Goal: Information Seeking & Learning: Understand process/instructions

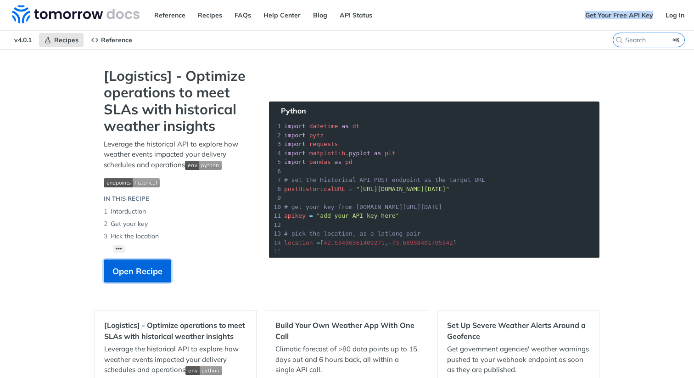
click at [143, 274] on span "Open Recipe" at bounding box center [137, 271] width 50 height 12
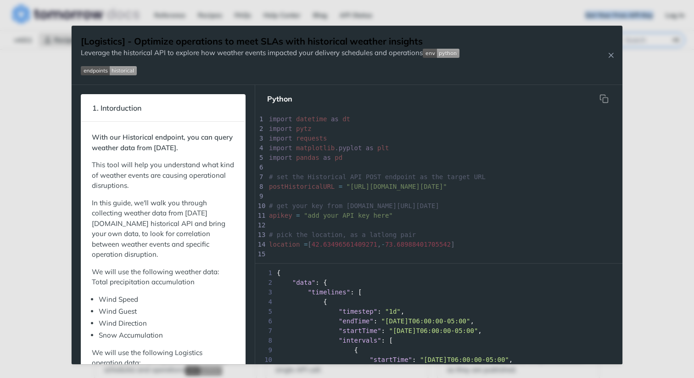
click at [435, 54] on img "Expand image" at bounding box center [441, 53] width 37 height 9
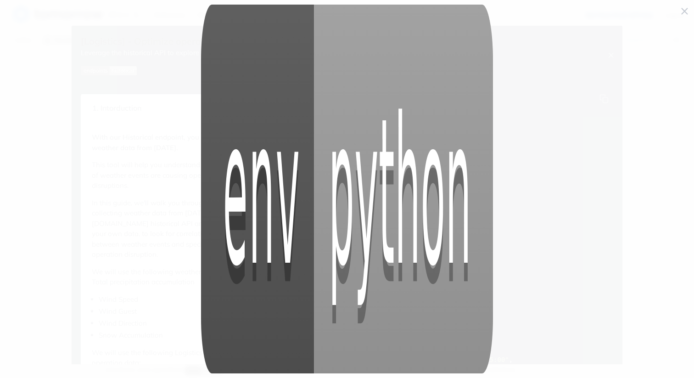
click at [682, 12] on span "Collapse image" at bounding box center [347, 189] width 694 height 378
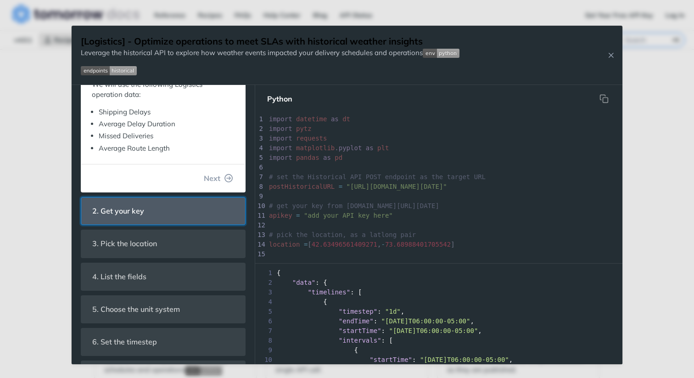
click at [197, 197] on header "2. Get your key" at bounding box center [163, 210] width 164 height 27
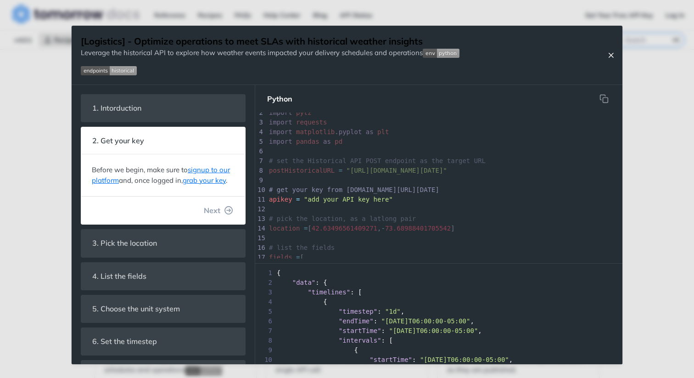
click at [611, 53] on icon "Close Recipe" at bounding box center [611, 55] width 8 height 8
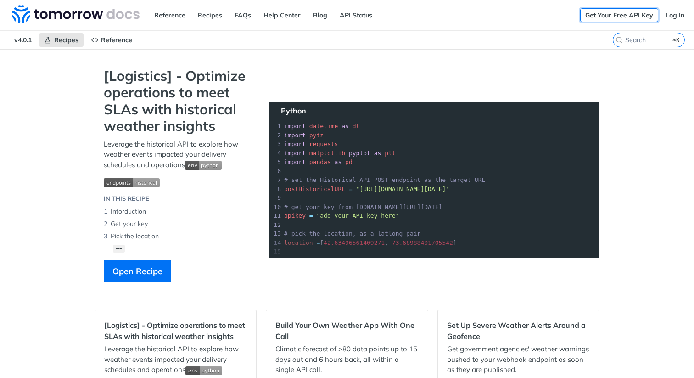
click at [622, 15] on link "Get Your Free API Key" at bounding box center [619, 15] width 78 height 14
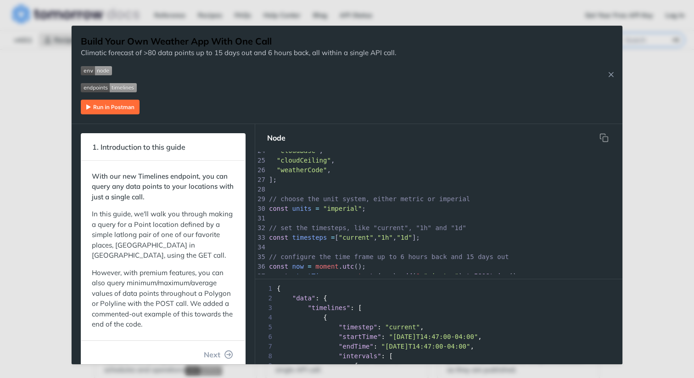
scroll to position [215, 0]
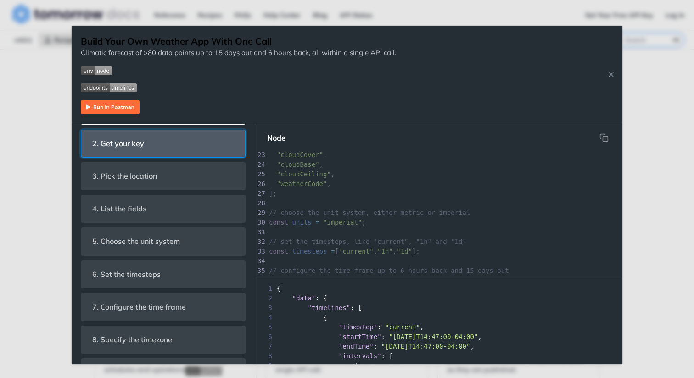
click at [178, 147] on header "2. Get your key" at bounding box center [163, 143] width 164 height 27
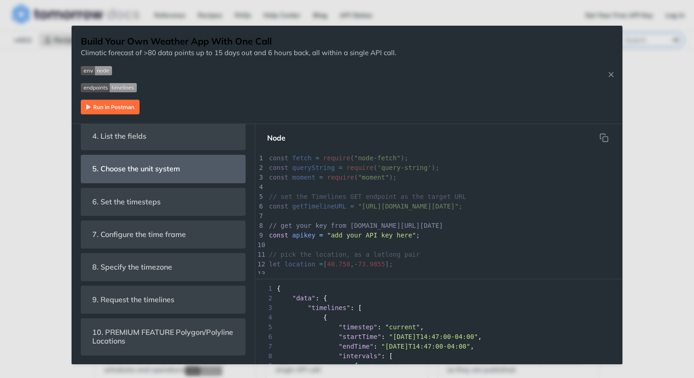
scroll to position [9, 0]
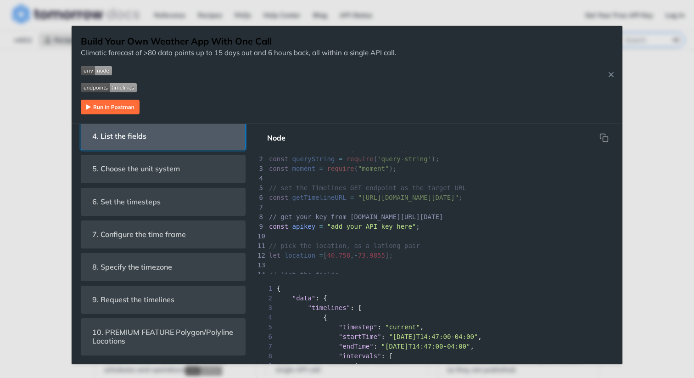
click at [179, 142] on header "4. List the fields" at bounding box center [163, 136] width 164 height 27
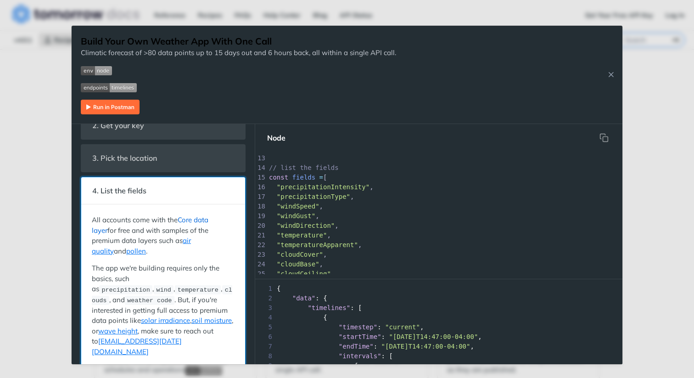
scroll to position [48, 0]
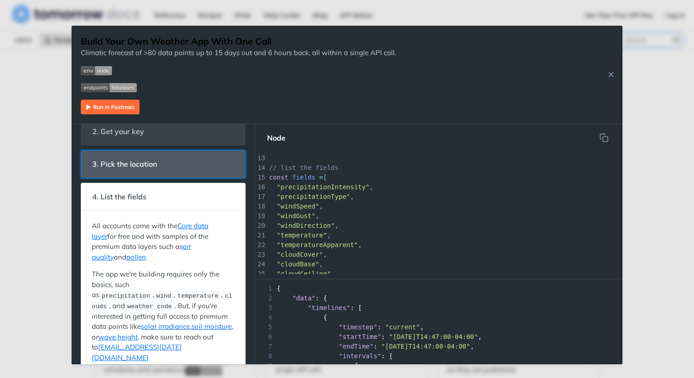
click at [186, 169] on header "3. Pick the location" at bounding box center [163, 164] width 164 height 27
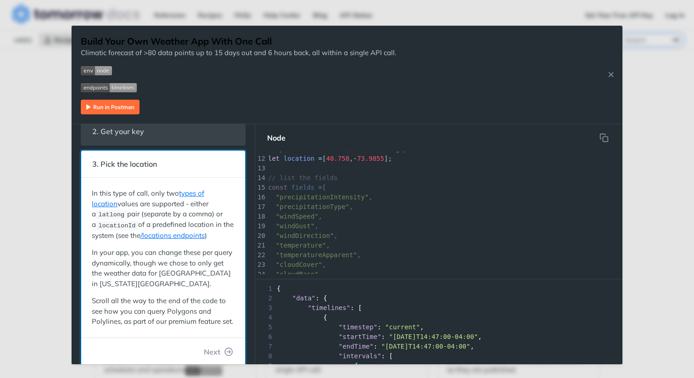
scroll to position [0, 0]
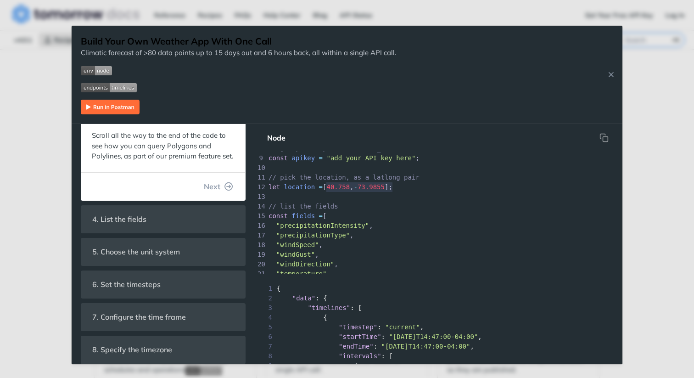
type textarea "[40.758, -73.9855]"
drag, startPoint x: 328, startPoint y: 186, endPoint x: 397, endPoint y: 187, distance: 69.3
click at [392, 186] on span "let location = [ 40.758 , - 73.9855 ];" at bounding box center [330, 186] width 124 height 7
click at [435, 184] on pre "let location = [ 40.758 , - 73.9855 ];" at bounding box center [499, 187] width 464 height 10
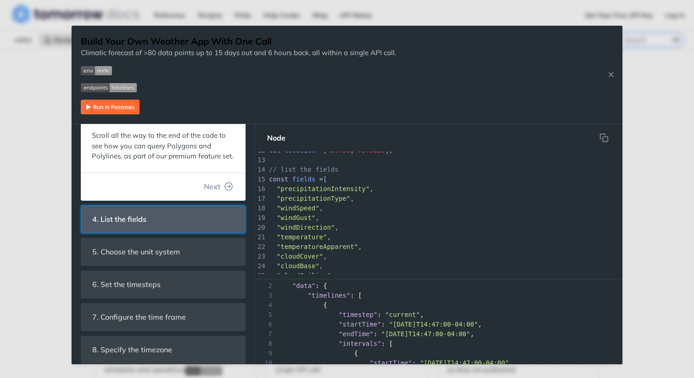
click at [116, 218] on span "4. List the fields" at bounding box center [119, 219] width 67 height 18
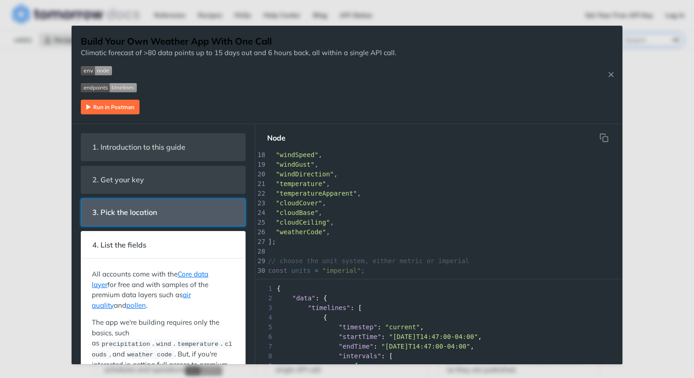
click at [202, 212] on header "3. Pick the location" at bounding box center [163, 212] width 164 height 27
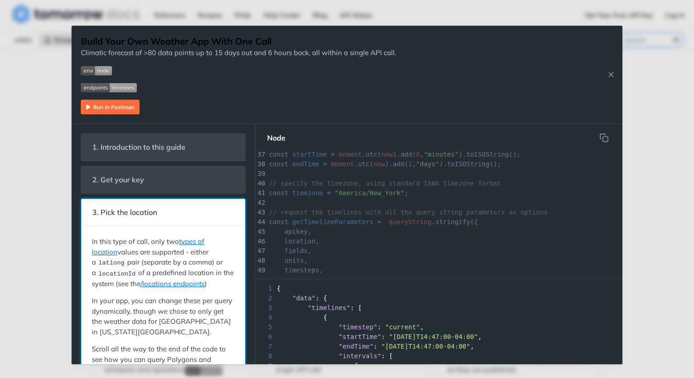
scroll to position [389, 0]
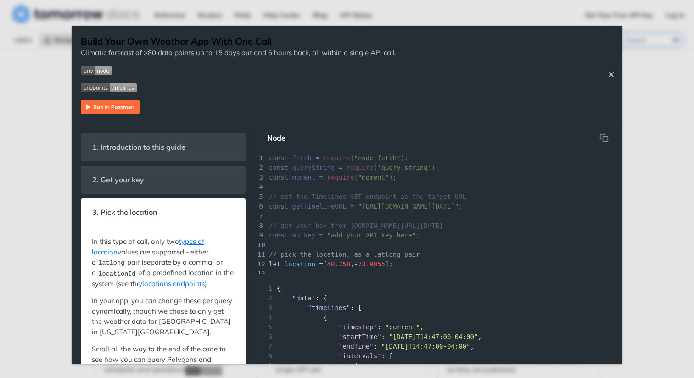
click at [610, 73] on icon "Close Recipe" at bounding box center [611, 74] width 8 height 8
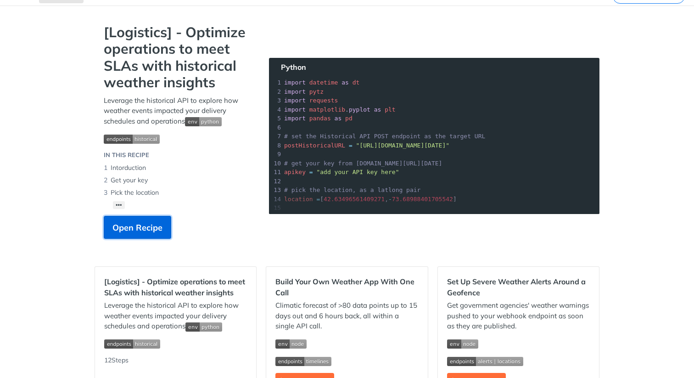
click at [149, 228] on span "Open Recipe" at bounding box center [137, 227] width 50 height 12
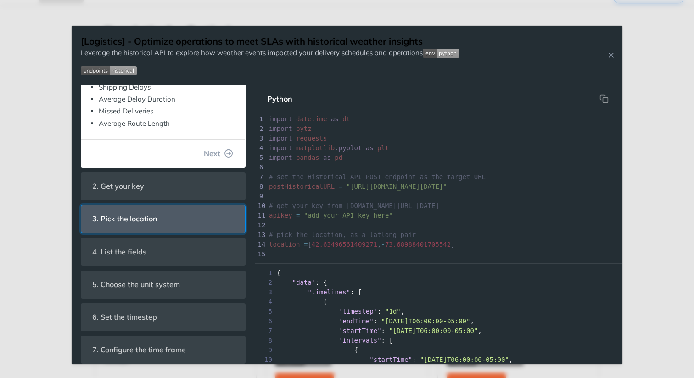
click at [170, 212] on header "3. Pick the location" at bounding box center [163, 218] width 164 height 27
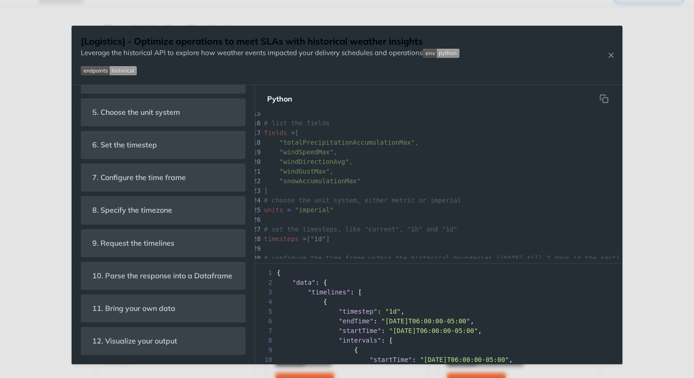
scroll to position [0, 5]
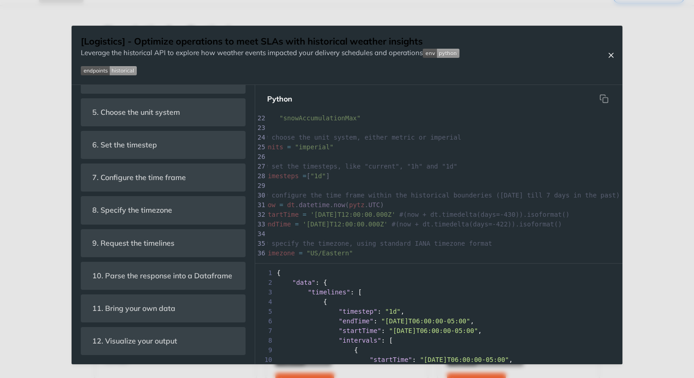
click at [609, 55] on icon "Close Recipe" at bounding box center [611, 55] width 8 height 8
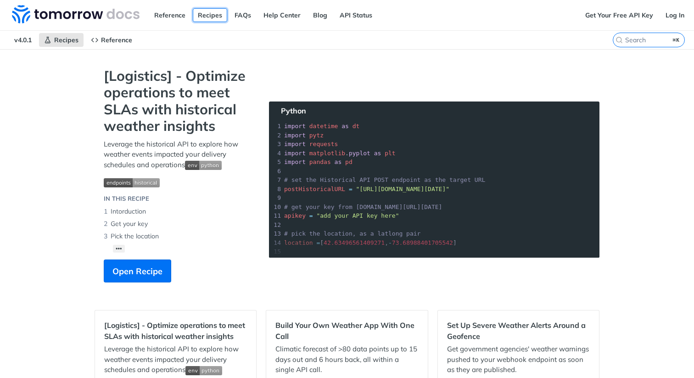
click at [207, 14] on link "Recipes" at bounding box center [210, 15] width 34 height 14
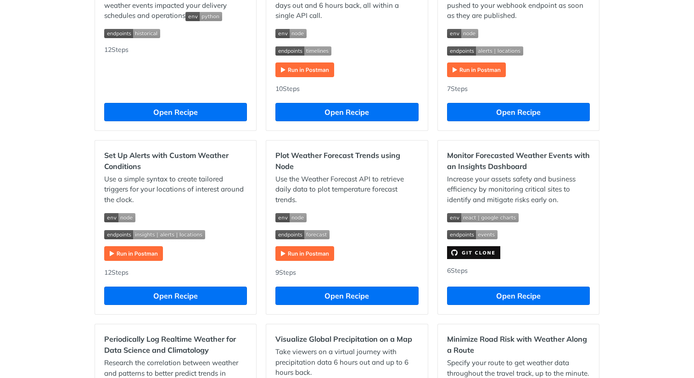
scroll to position [361, 0]
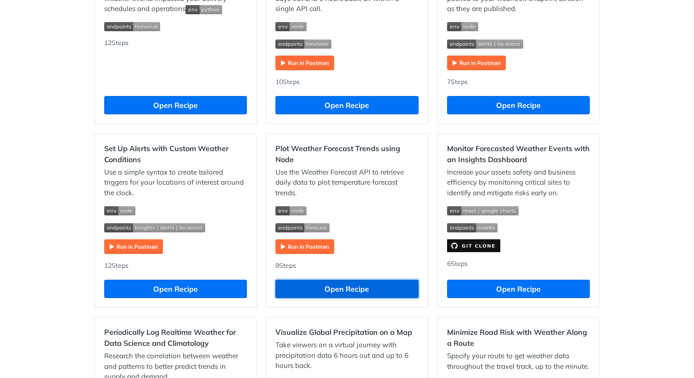
click at [337, 290] on button "Open Recipe" at bounding box center [346, 288] width 143 height 18
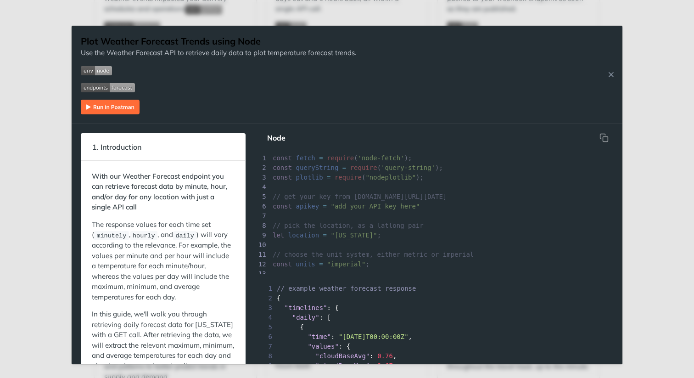
scroll to position [116, 0]
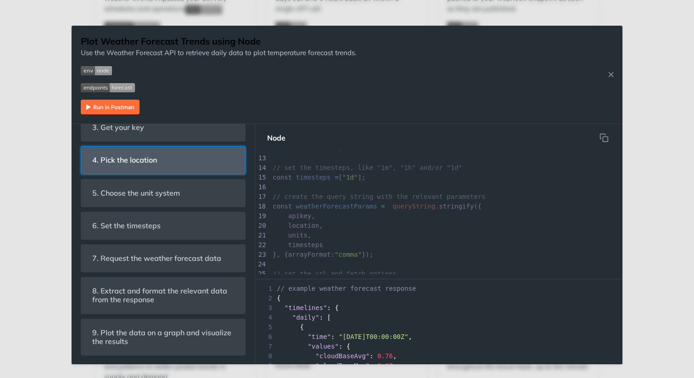
click at [158, 158] on span "4. Pick the location" at bounding box center [125, 160] width 78 height 18
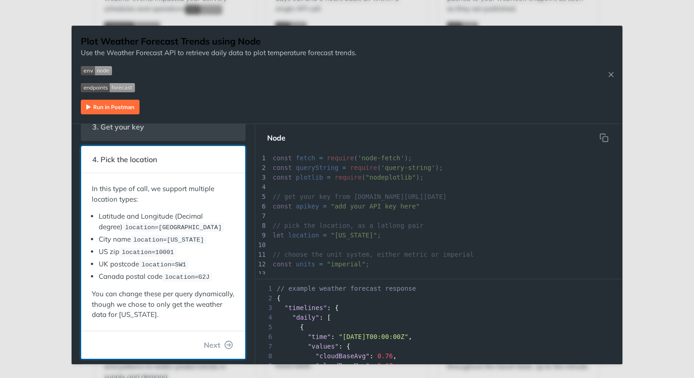
scroll to position [9, 0]
